Goal: Use online tool/utility: Utilize a website feature to perform a specific function

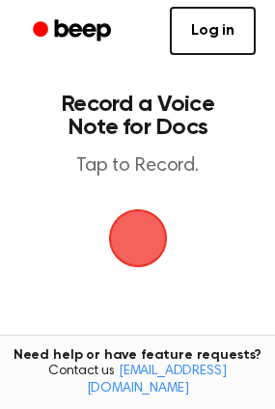
click at [142, 247] on span "button" at bounding box center [138, 238] width 54 height 54
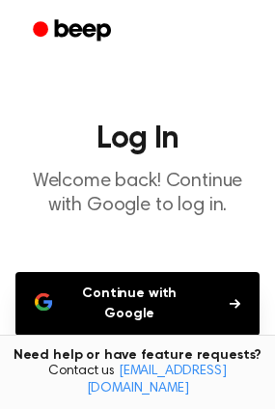
click at [177, 288] on button "Continue with Google" at bounding box center [137, 304] width 244 height 64
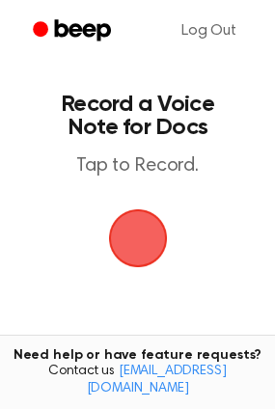
click at [141, 233] on span "button" at bounding box center [138, 238] width 54 height 54
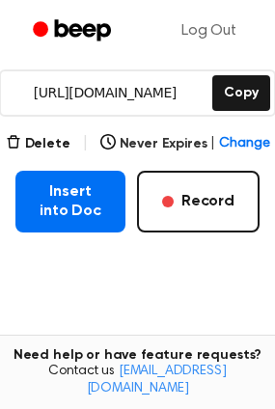
scroll to position [294, 0]
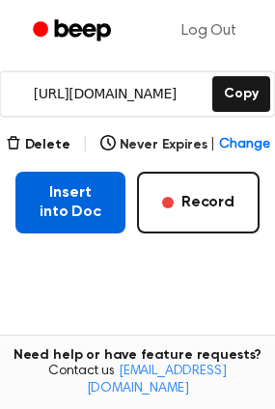
click at [71, 205] on button "Insert into Doc" at bounding box center [70, 203] width 110 height 62
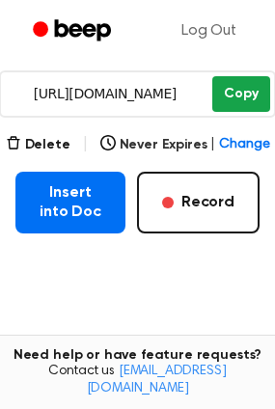
click at [241, 89] on button "Copy" at bounding box center [240, 94] width 57 height 36
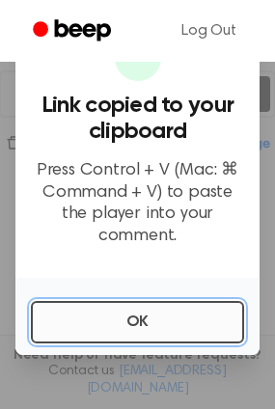
click at [73, 313] on button "OK" at bounding box center [137, 322] width 213 height 42
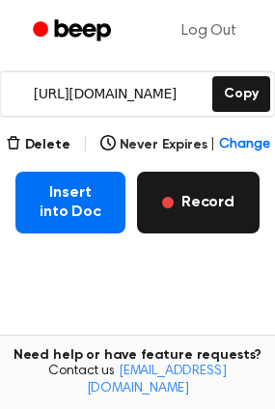
click at [207, 206] on button "Record" at bounding box center [198, 203] width 123 height 62
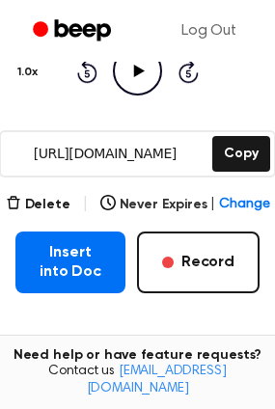
scroll to position [283, 0]
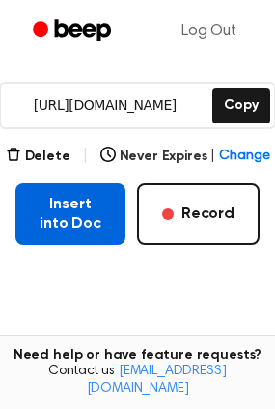
click at [88, 222] on button "Insert into Doc" at bounding box center [70, 214] width 110 height 62
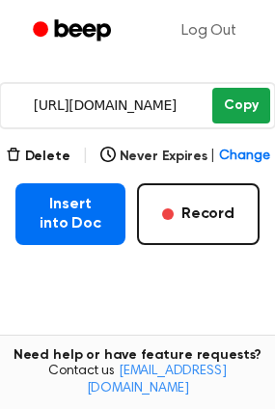
click at [251, 105] on button "Copy" at bounding box center [240, 106] width 57 height 36
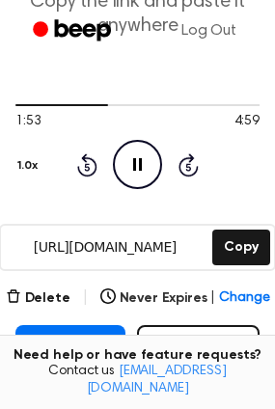
scroll to position [0, 0]
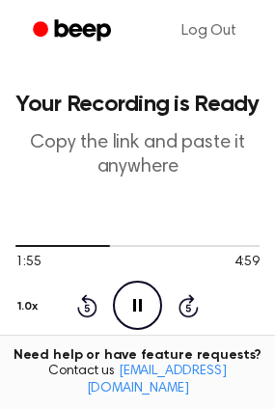
click at [141, 304] on icon at bounding box center [137, 305] width 9 height 13
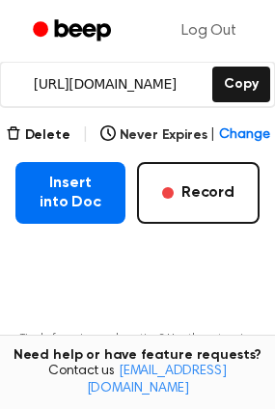
scroll to position [247, 0]
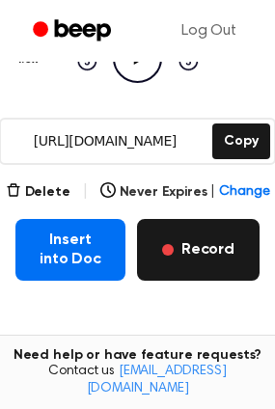
click at [193, 244] on button "Record" at bounding box center [198, 250] width 123 height 62
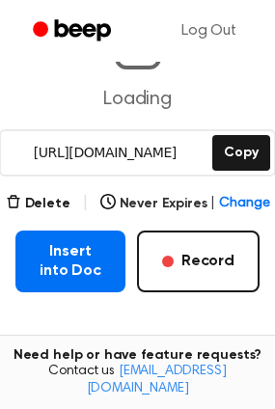
scroll to position [235, 0]
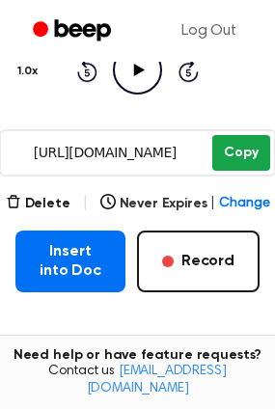
click at [255, 153] on button "Copy" at bounding box center [240, 153] width 57 height 36
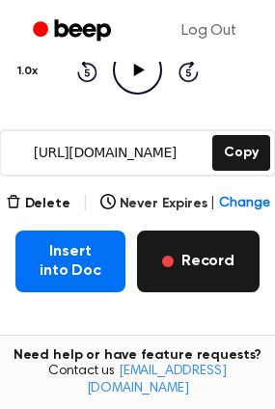
click at [199, 257] on button "Record" at bounding box center [198, 262] width 123 height 62
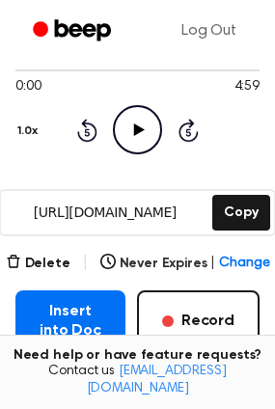
scroll to position [172, 0]
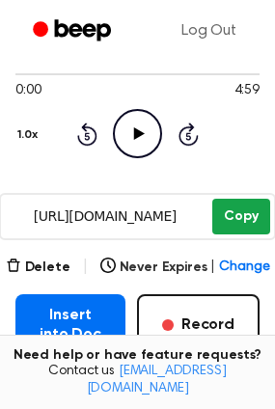
click at [236, 210] on button "Copy" at bounding box center [240, 217] width 57 height 36
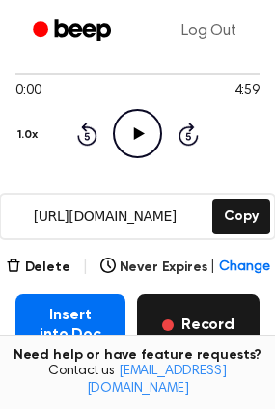
click at [195, 327] on button "Record" at bounding box center [198, 325] width 123 height 62
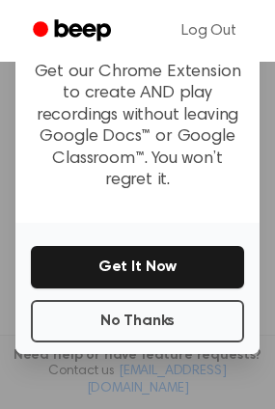
scroll to position [264, 0]
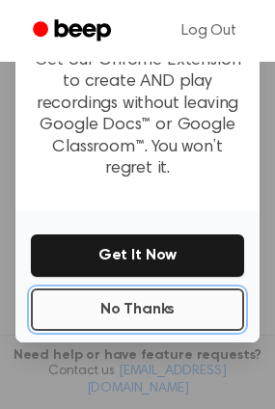
click at [142, 298] on button "No Thanks" at bounding box center [137, 309] width 213 height 42
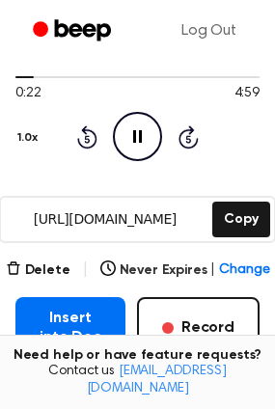
scroll to position [199, 0]
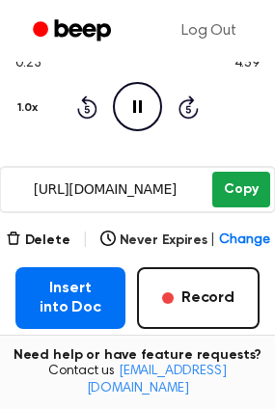
click at [224, 183] on button "Copy" at bounding box center [240, 190] width 57 height 36
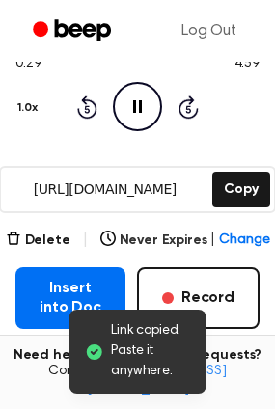
click at [146, 106] on icon "Pause Audio" at bounding box center [137, 106] width 49 height 49
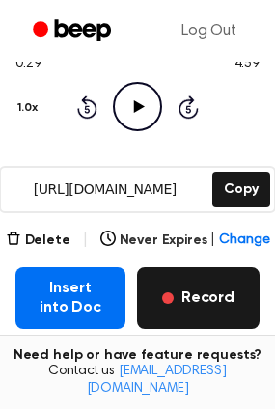
click at [185, 318] on button "Record" at bounding box center [198, 298] width 123 height 62
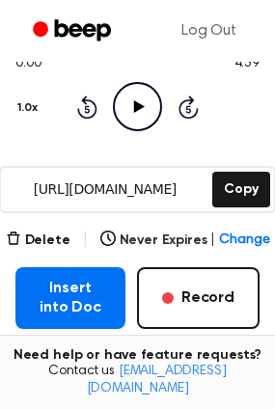
scroll to position [247, 0]
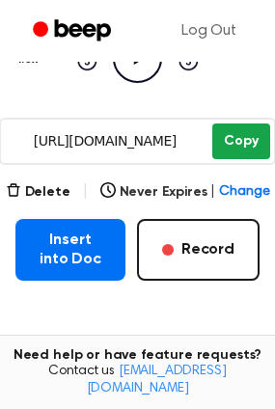
click at [254, 139] on button "Copy" at bounding box center [240, 141] width 57 height 36
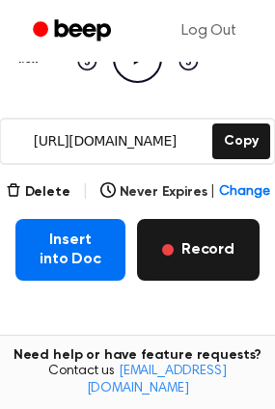
click at [199, 247] on button "Record" at bounding box center [198, 250] width 123 height 62
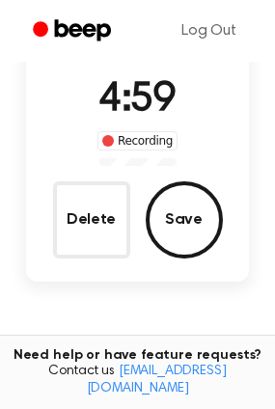
scroll to position [0, 0]
